Goal: Find specific page/section: Find specific page/section

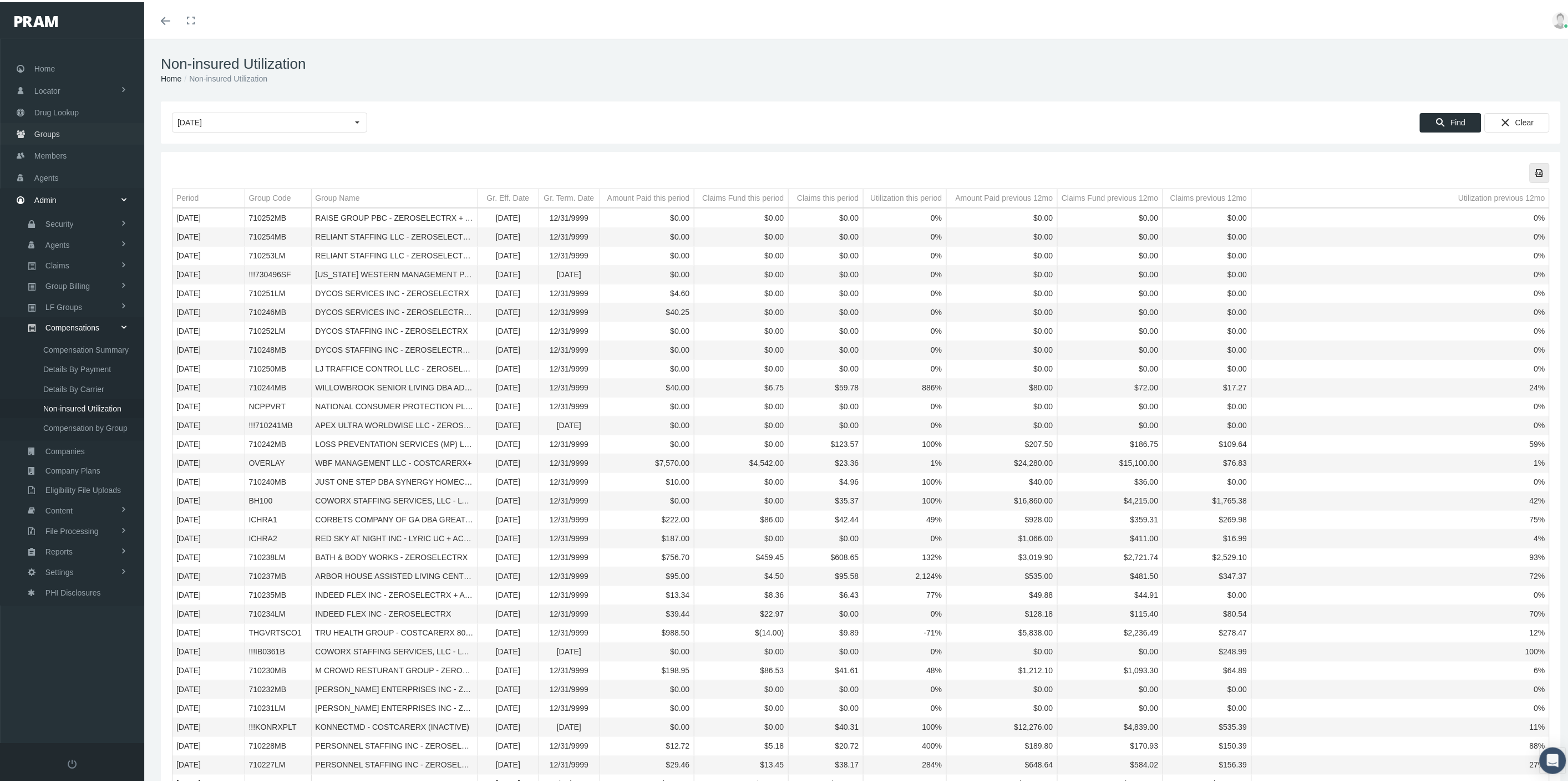
click at [78, 134] on link "Groups" at bounding box center [72, 131] width 144 height 21
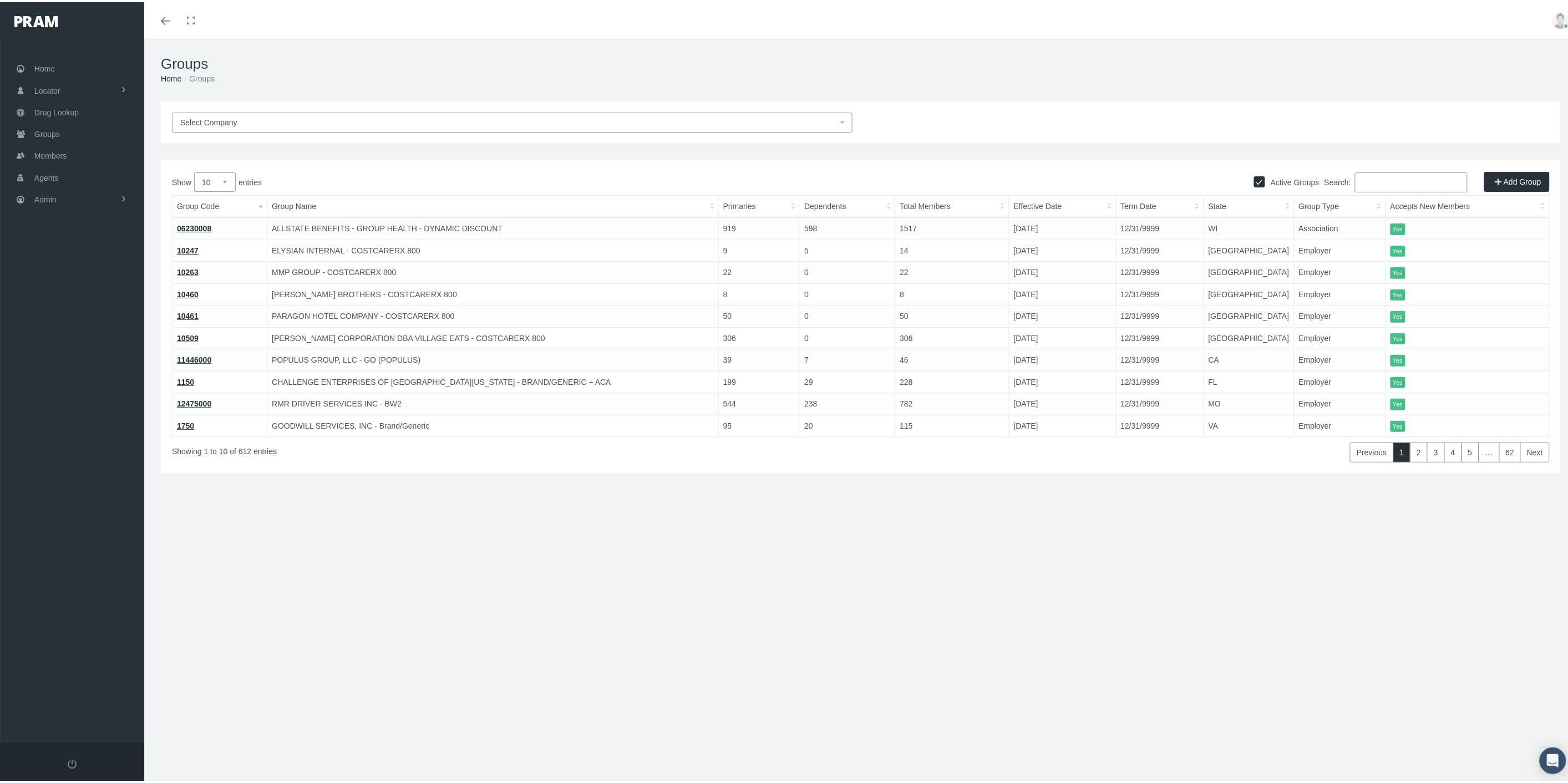
click at [1367, 183] on input "Search:" at bounding box center [1411, 180] width 112 height 20
paste input "HMRVRTSCO"
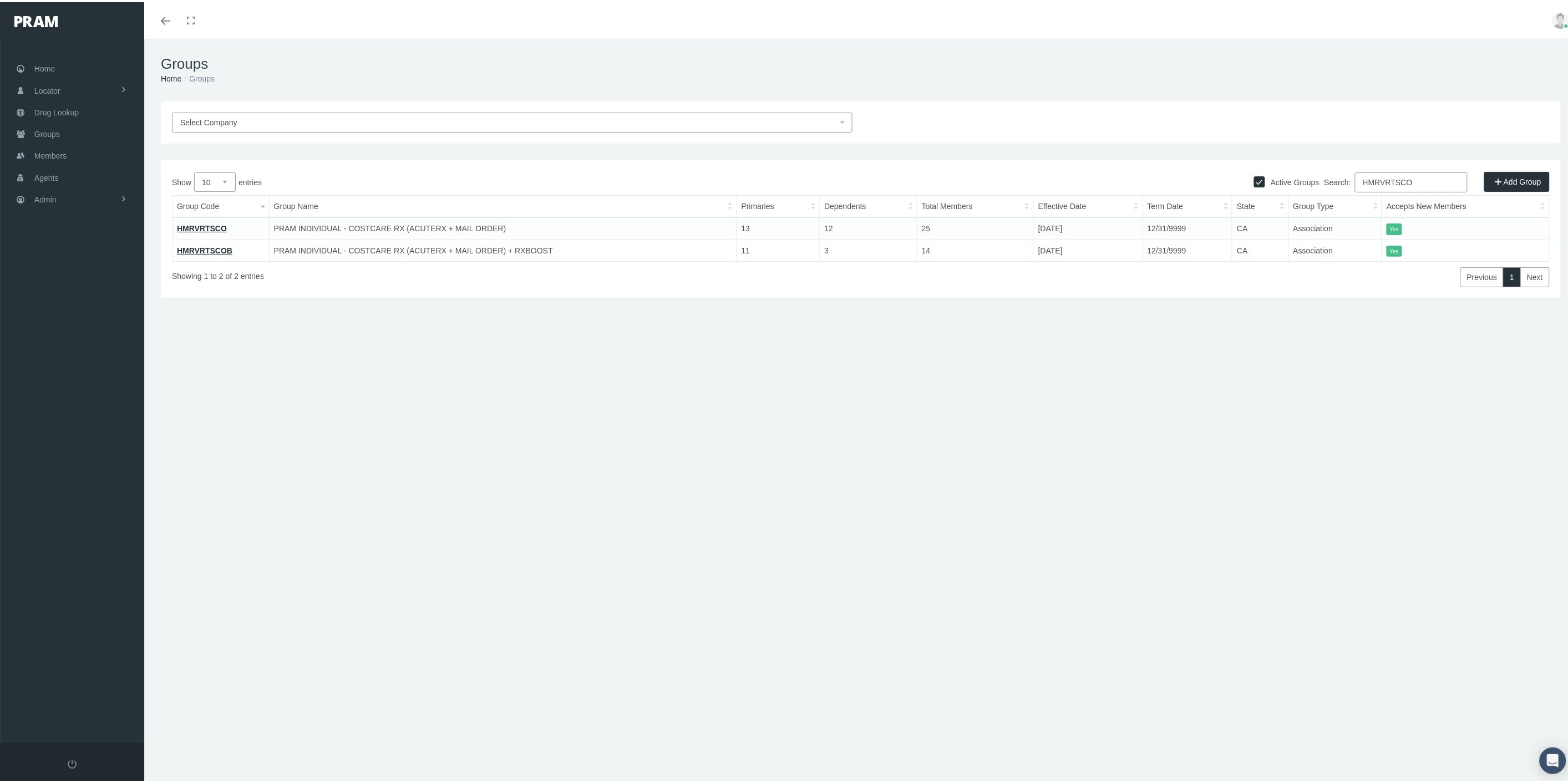
type input "HMRVRTSCO"
click at [206, 225] on link "HMRVRTSCO" at bounding box center [202, 226] width 50 height 9
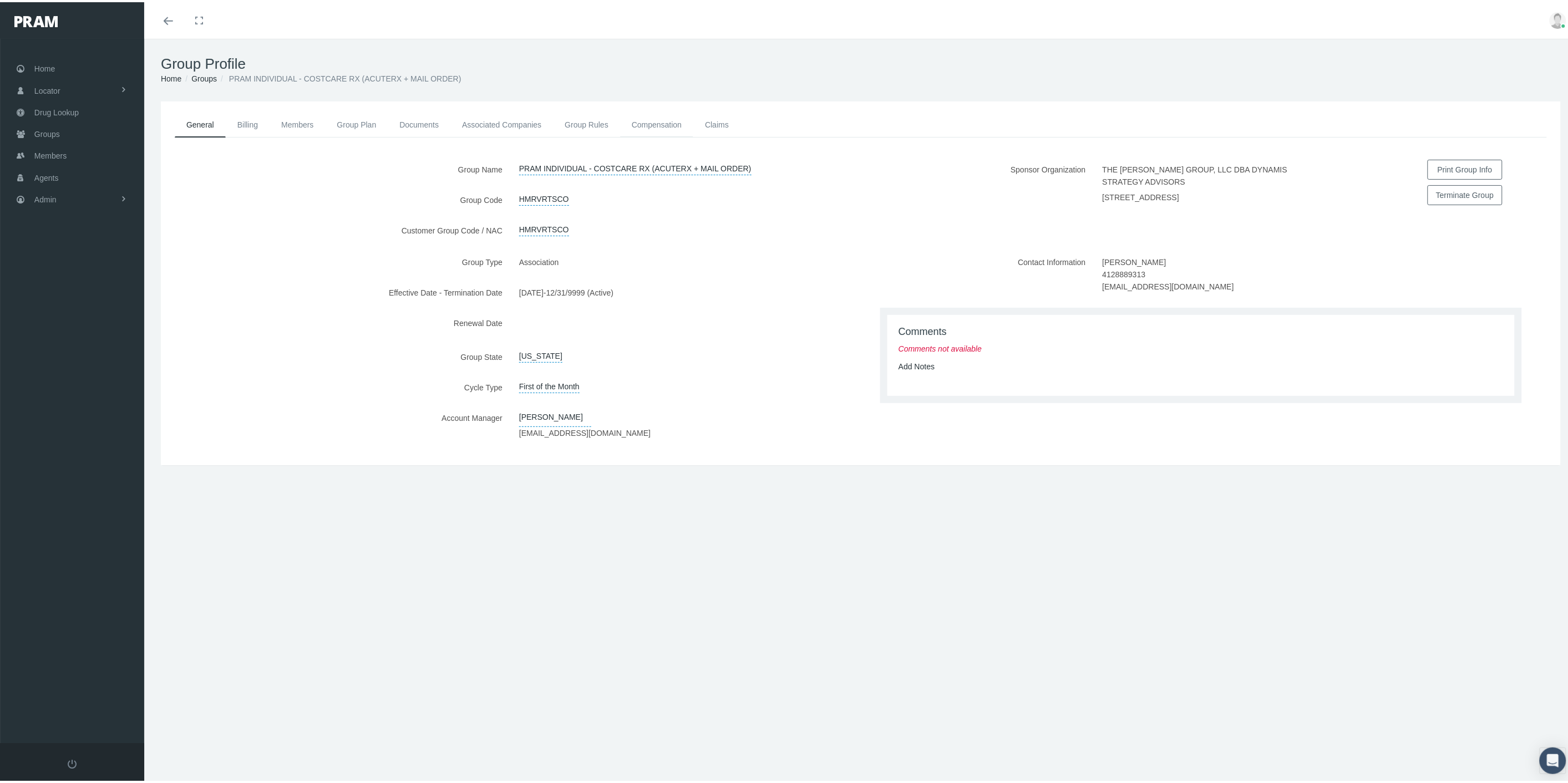
click at [638, 119] on link "Compensation" at bounding box center [656, 123] width 73 height 25
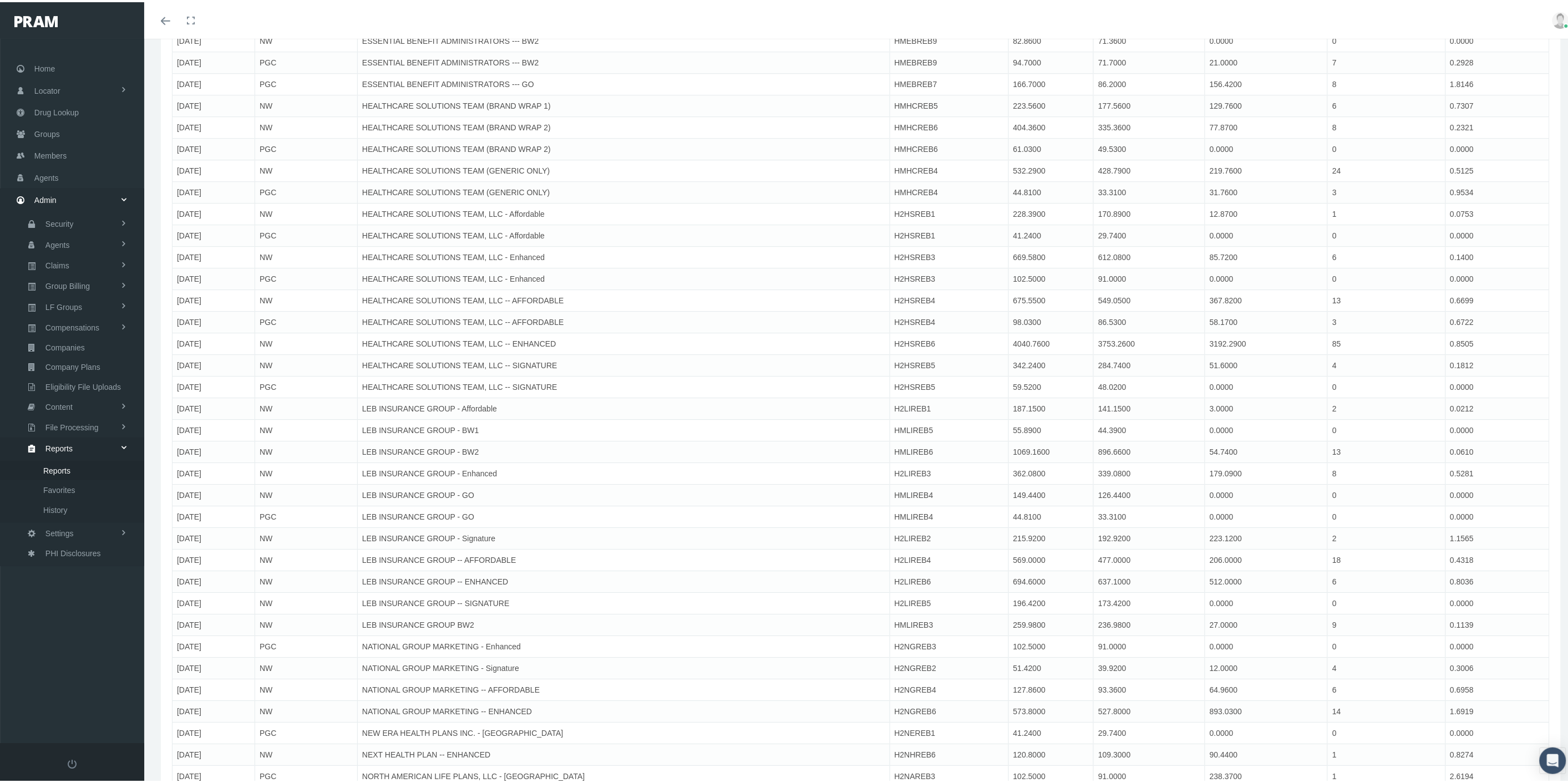
scroll to position [21501, 0]
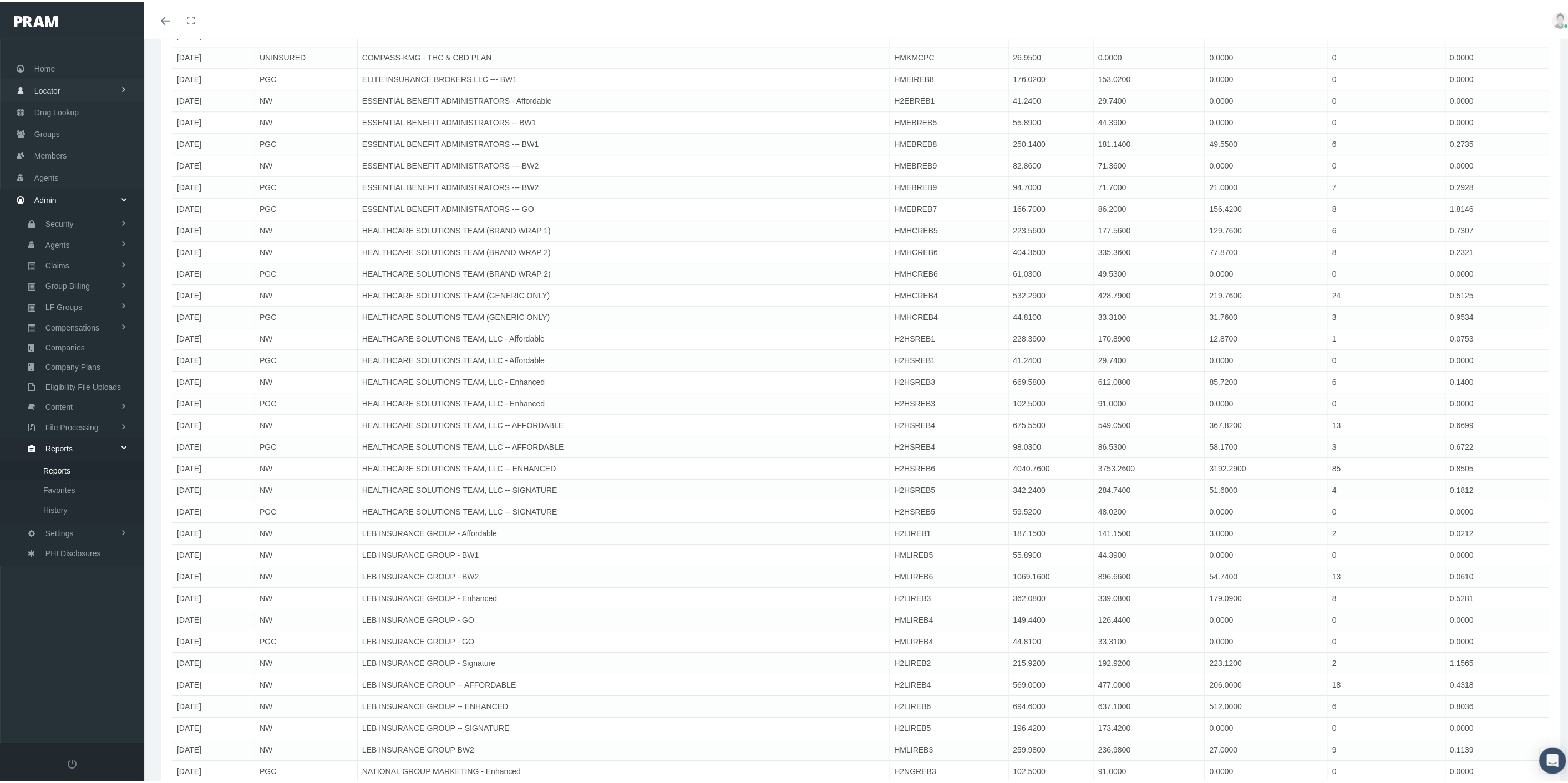
click at [69, 67] on link "Home" at bounding box center [72, 66] width 144 height 21
